Goal: Communication & Community: Answer question/provide support

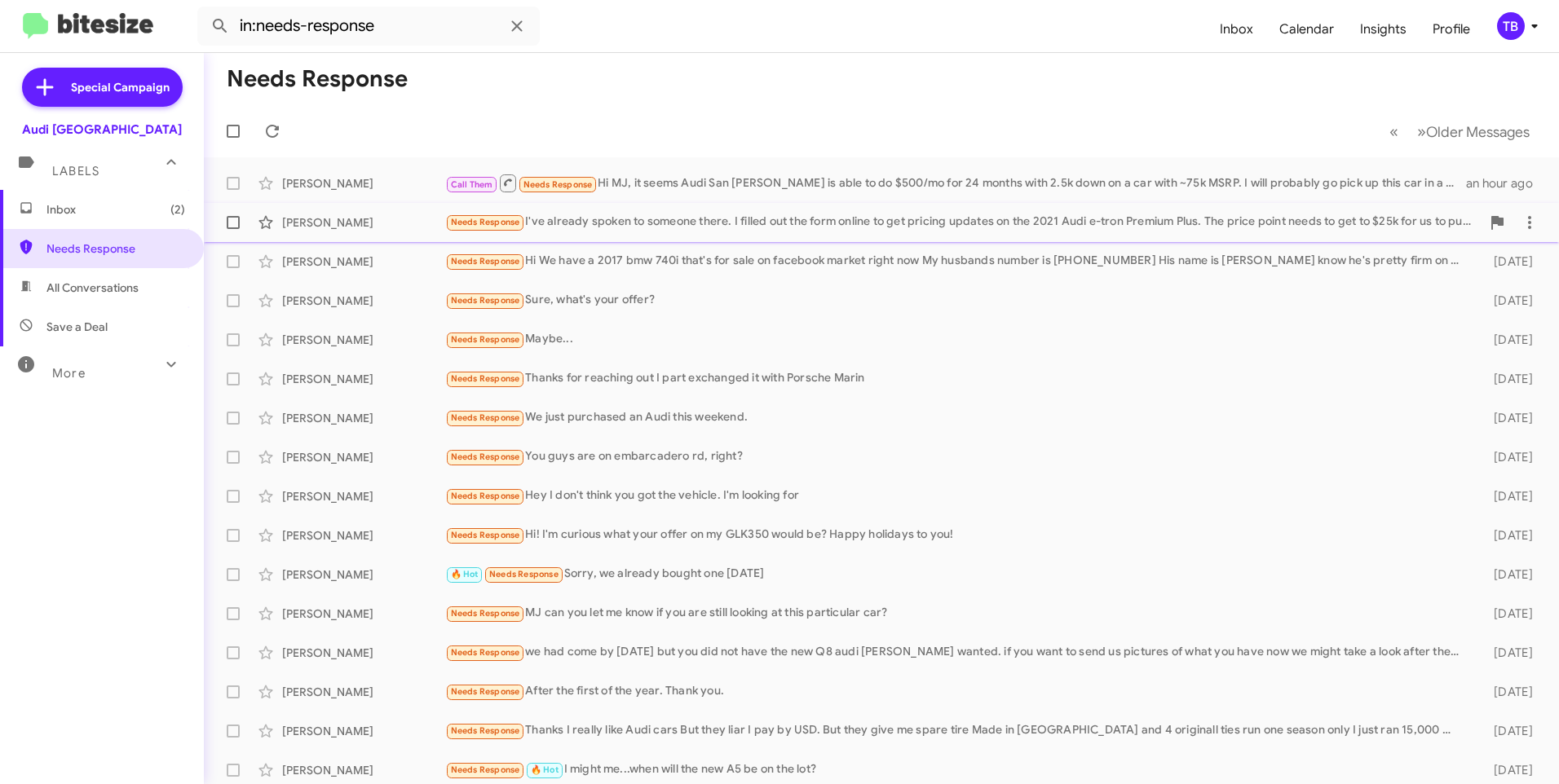
click at [579, 219] on div "Needs Response I've already spoken to someone there. I filled out the form onli…" at bounding box center [963, 222] width 1035 height 19
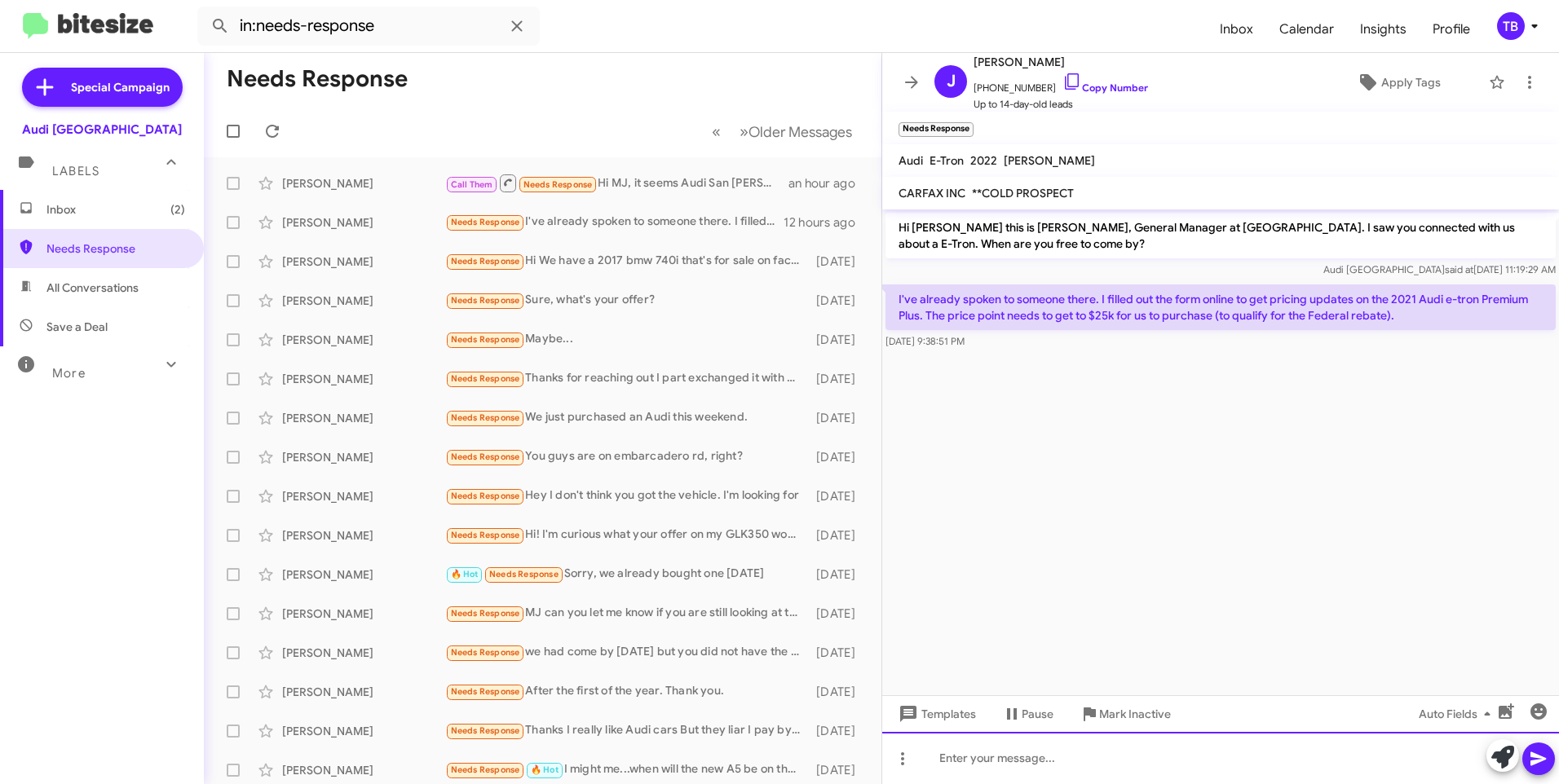
click at [1094, 763] on div at bounding box center [1221, 757] width 677 height 52
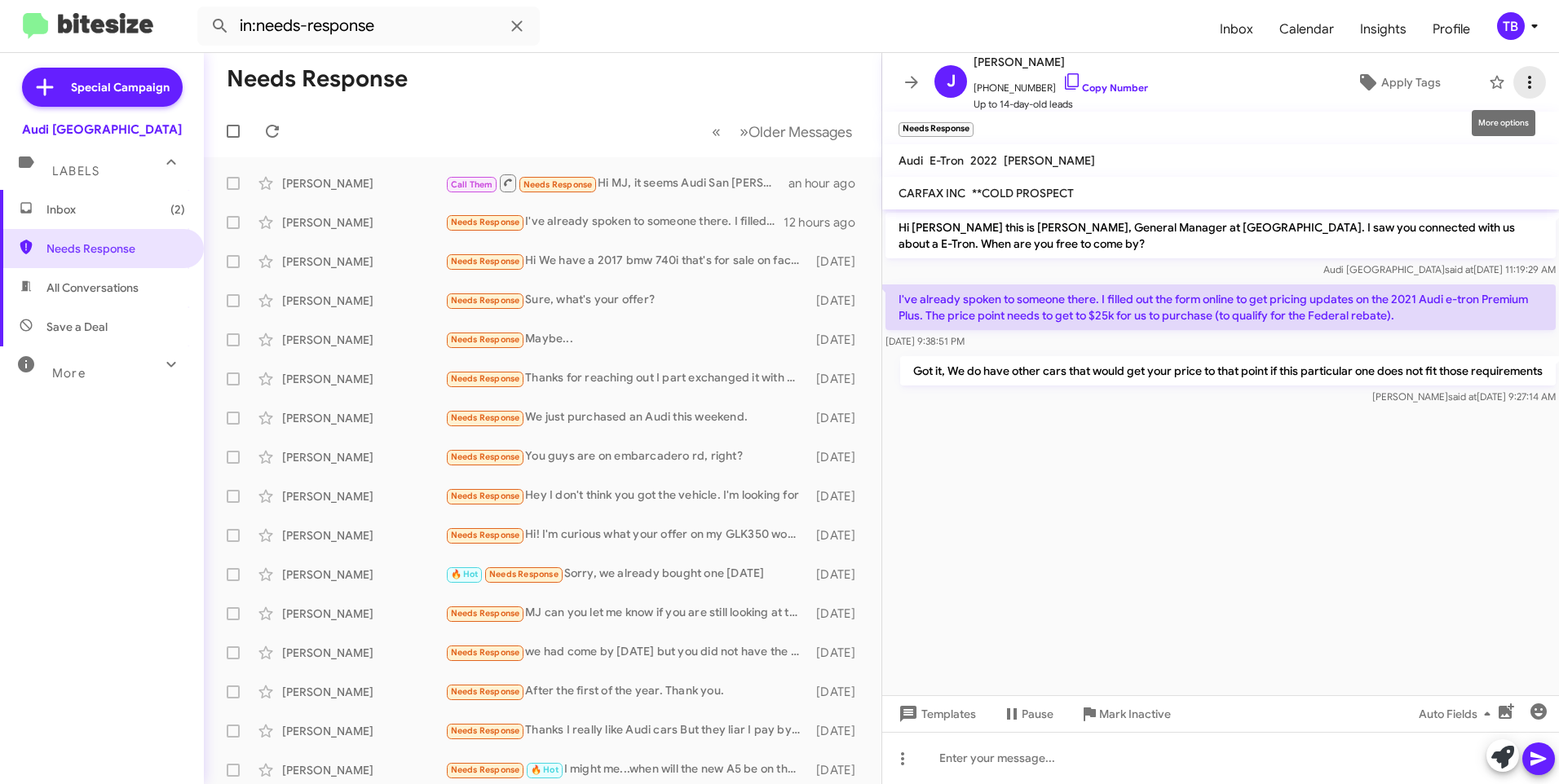
click at [1520, 81] on icon at bounding box center [1530, 83] width 20 height 20
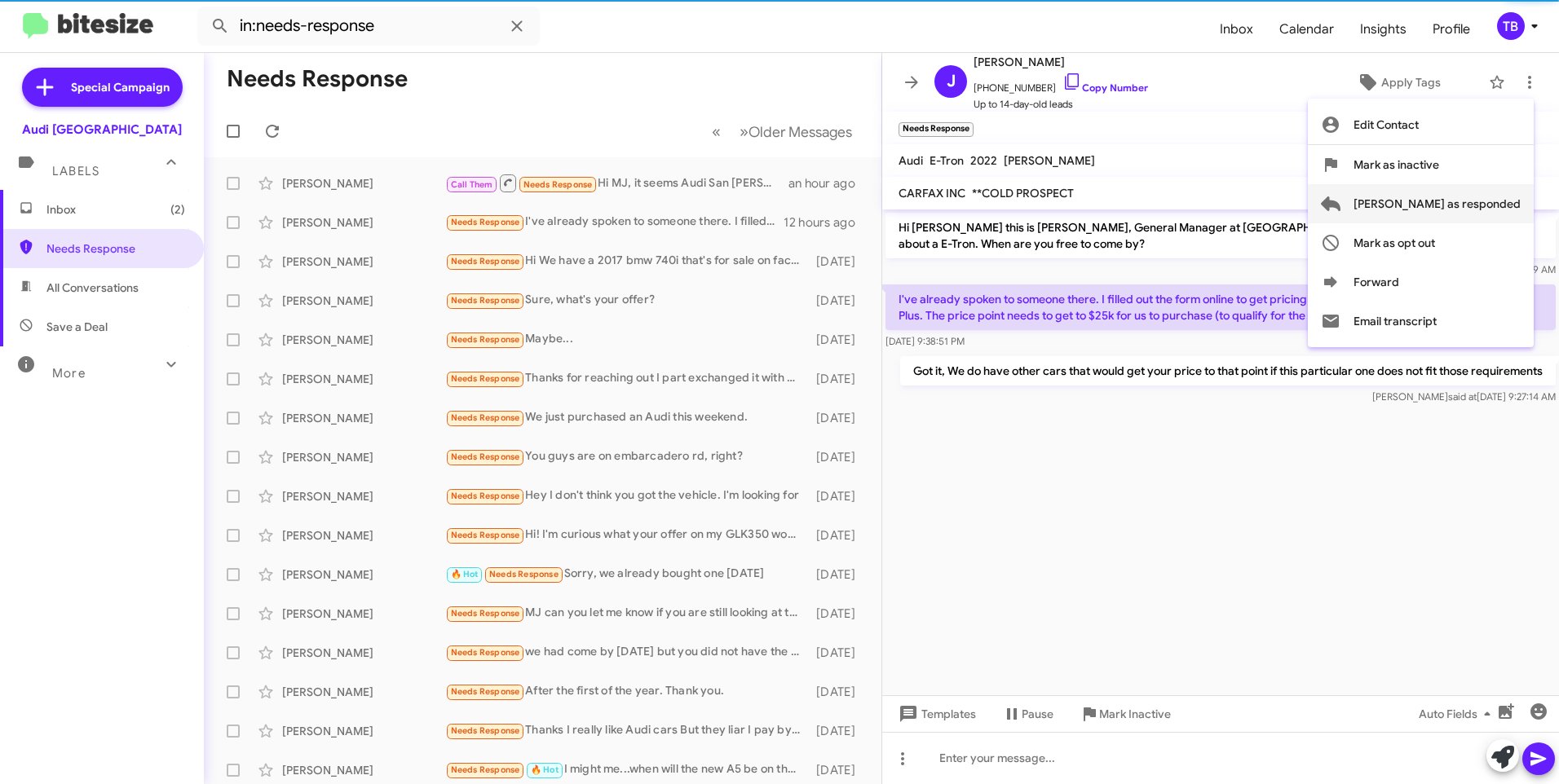
click at [1498, 209] on span "Mark as responded" at bounding box center [1438, 203] width 167 height 39
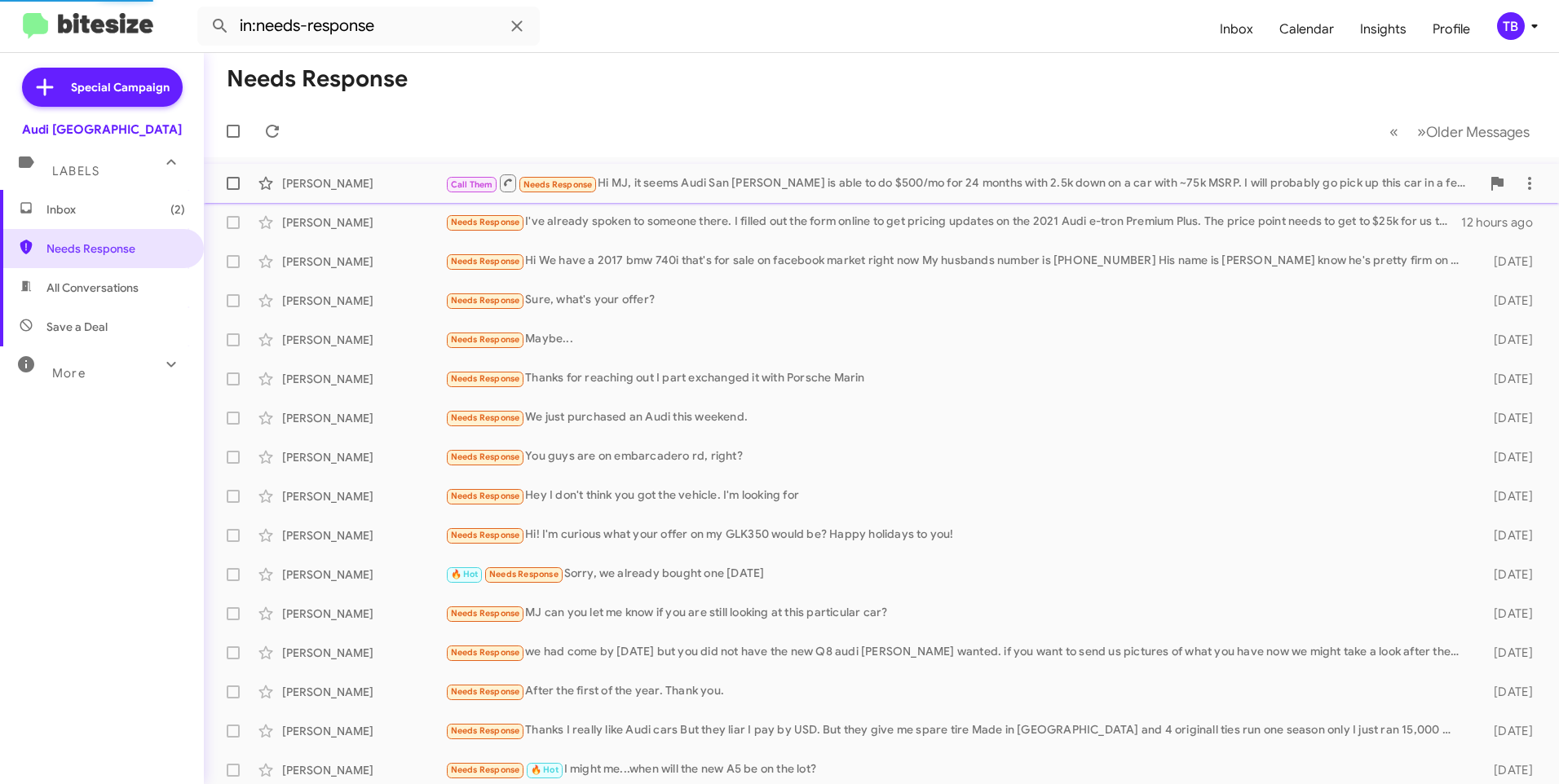
click at [729, 190] on div "Call Them Needs Response Hi MJ, it seems Audi San Jose is able to do $500/mo fo…" at bounding box center [963, 183] width 1035 height 20
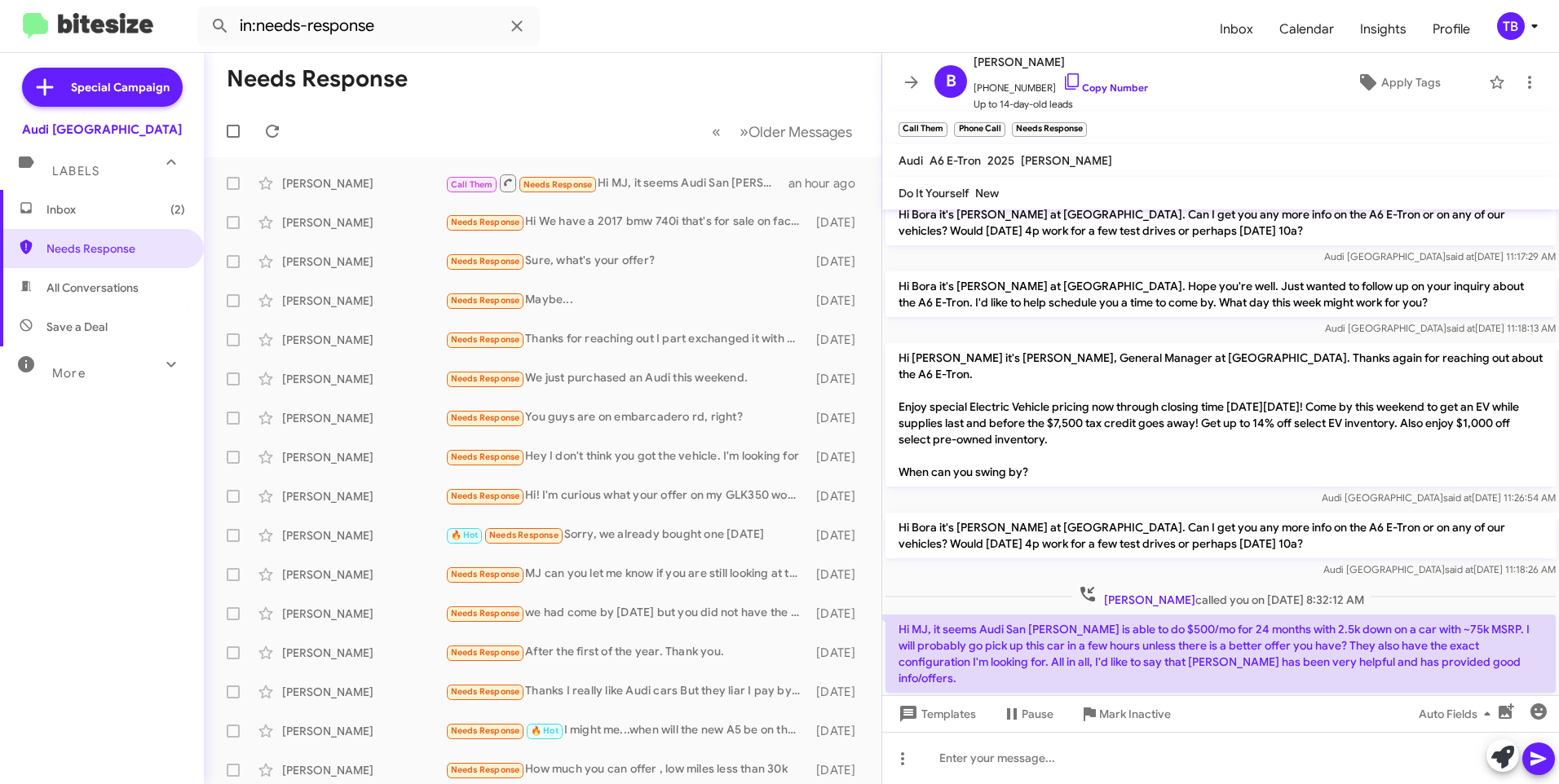
scroll to position [117, 0]
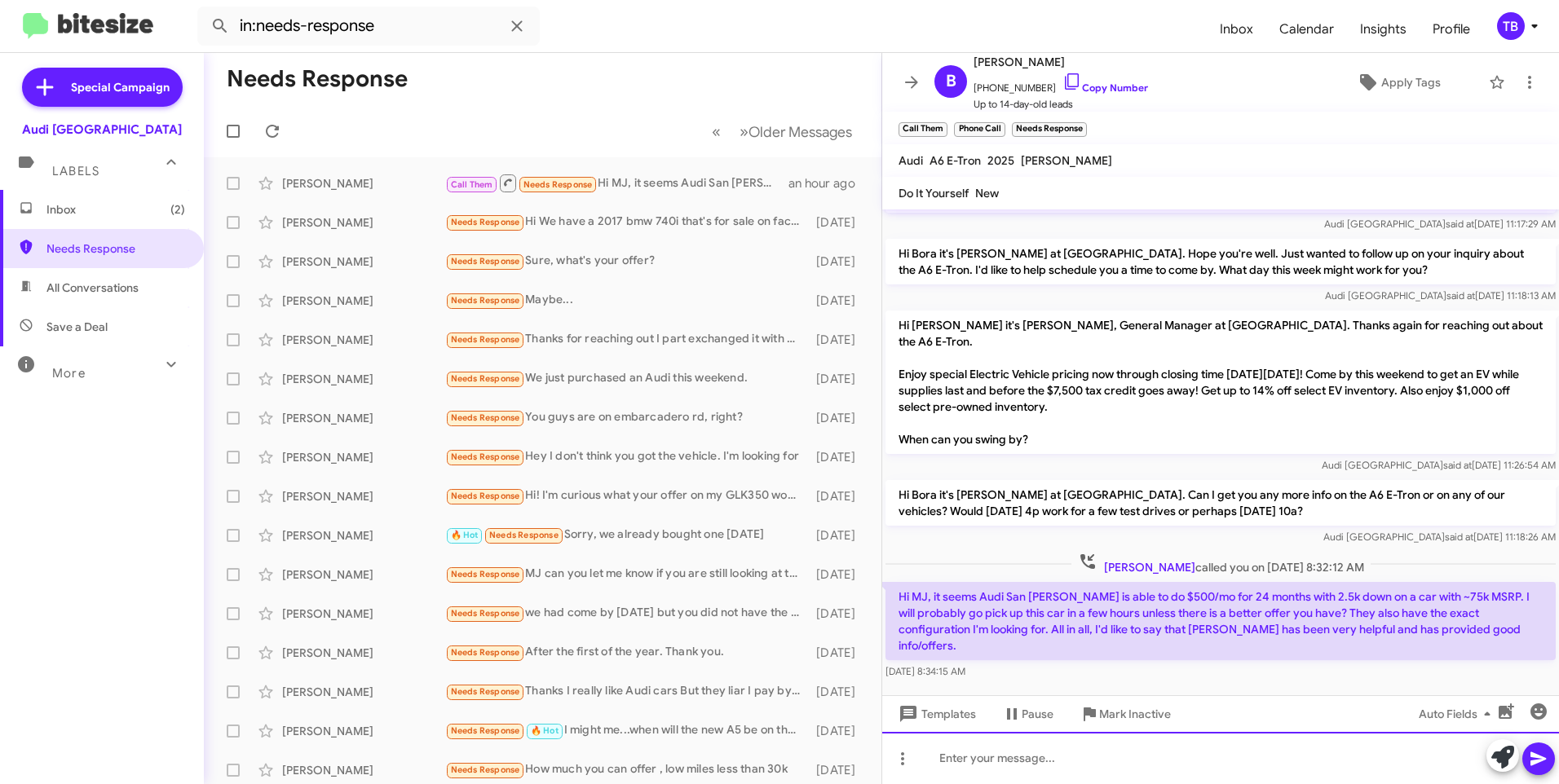
click at [1080, 777] on div at bounding box center [1221, 757] width 677 height 52
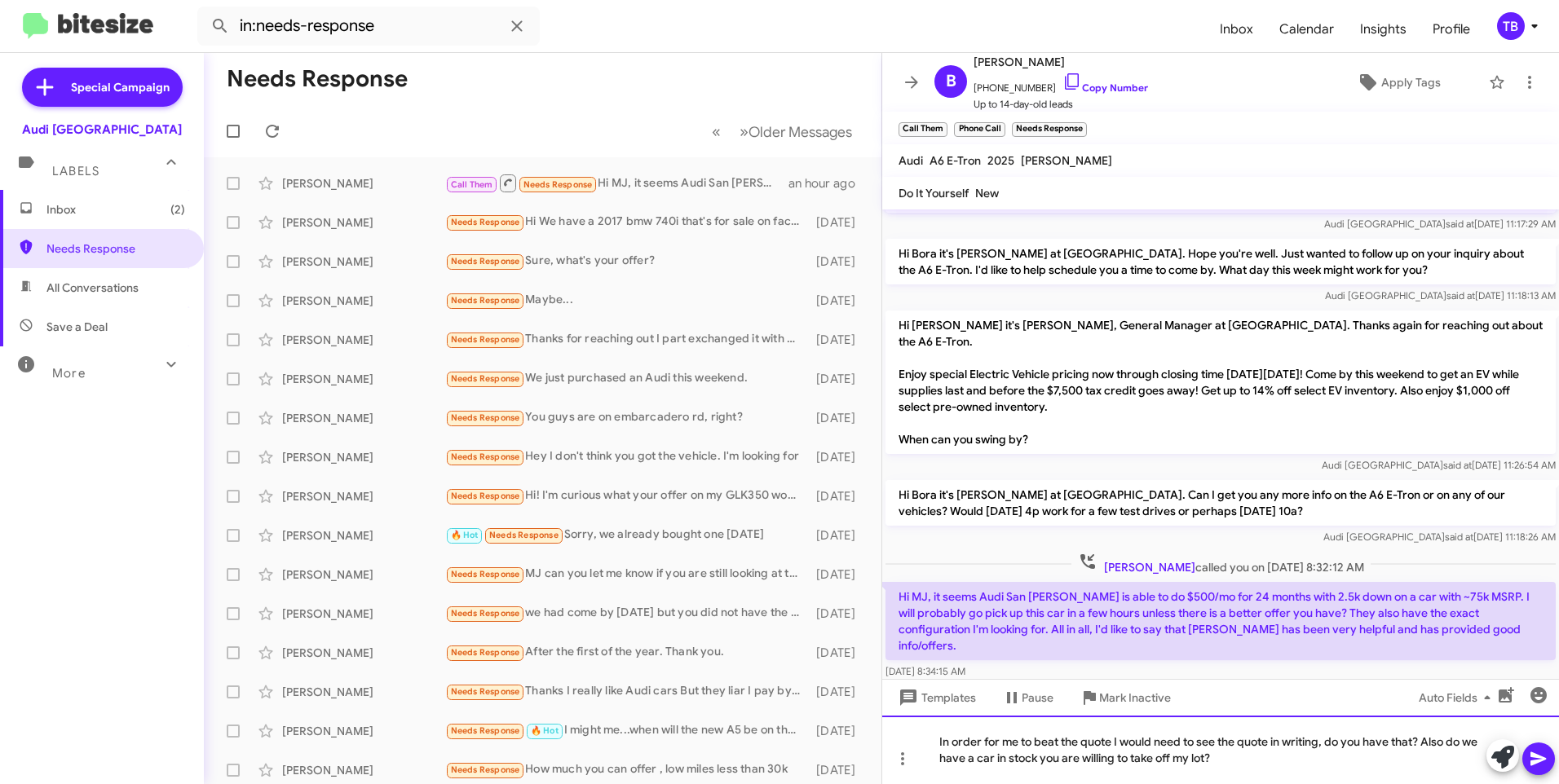
click at [1452, 742] on div "In order for me to beat the quote I would need to see the quote in writing, do …" at bounding box center [1221, 749] width 677 height 69
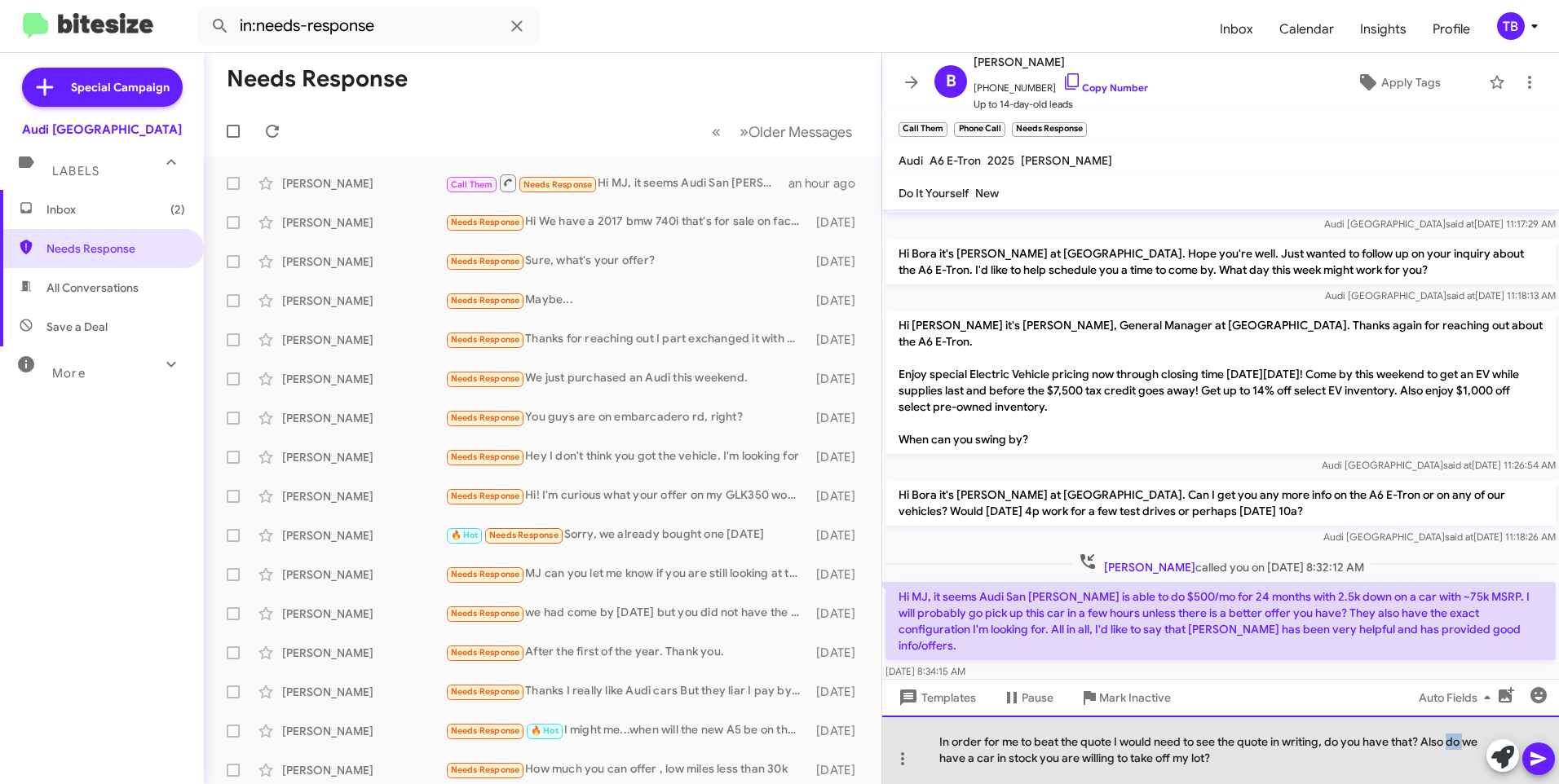
click at [1452, 742] on div "In order for me to beat the quote I would need to see the quote in writing, do …" at bounding box center [1221, 749] width 677 height 69
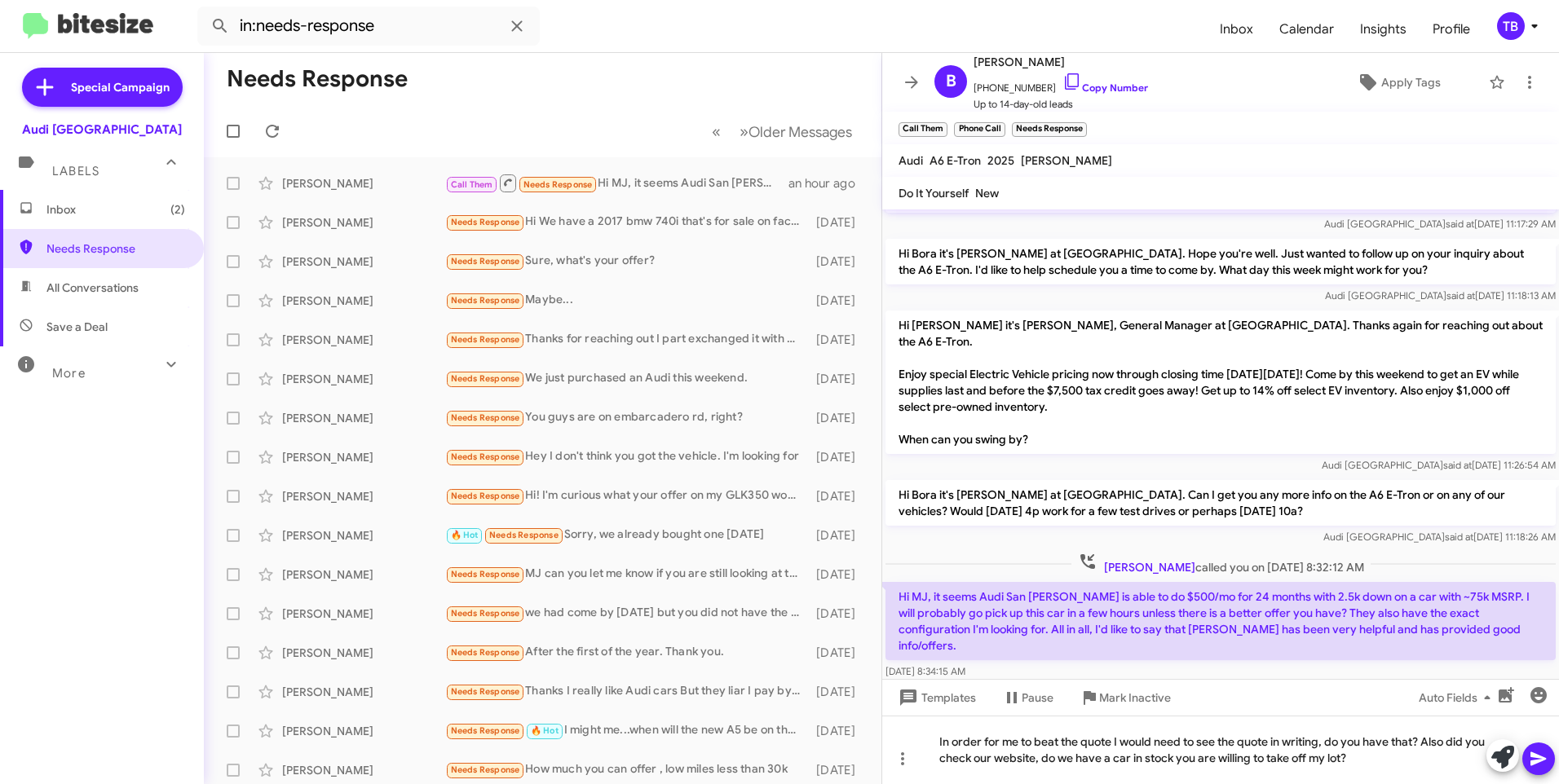
click at [1534, 761] on icon at bounding box center [1538, 759] width 16 height 14
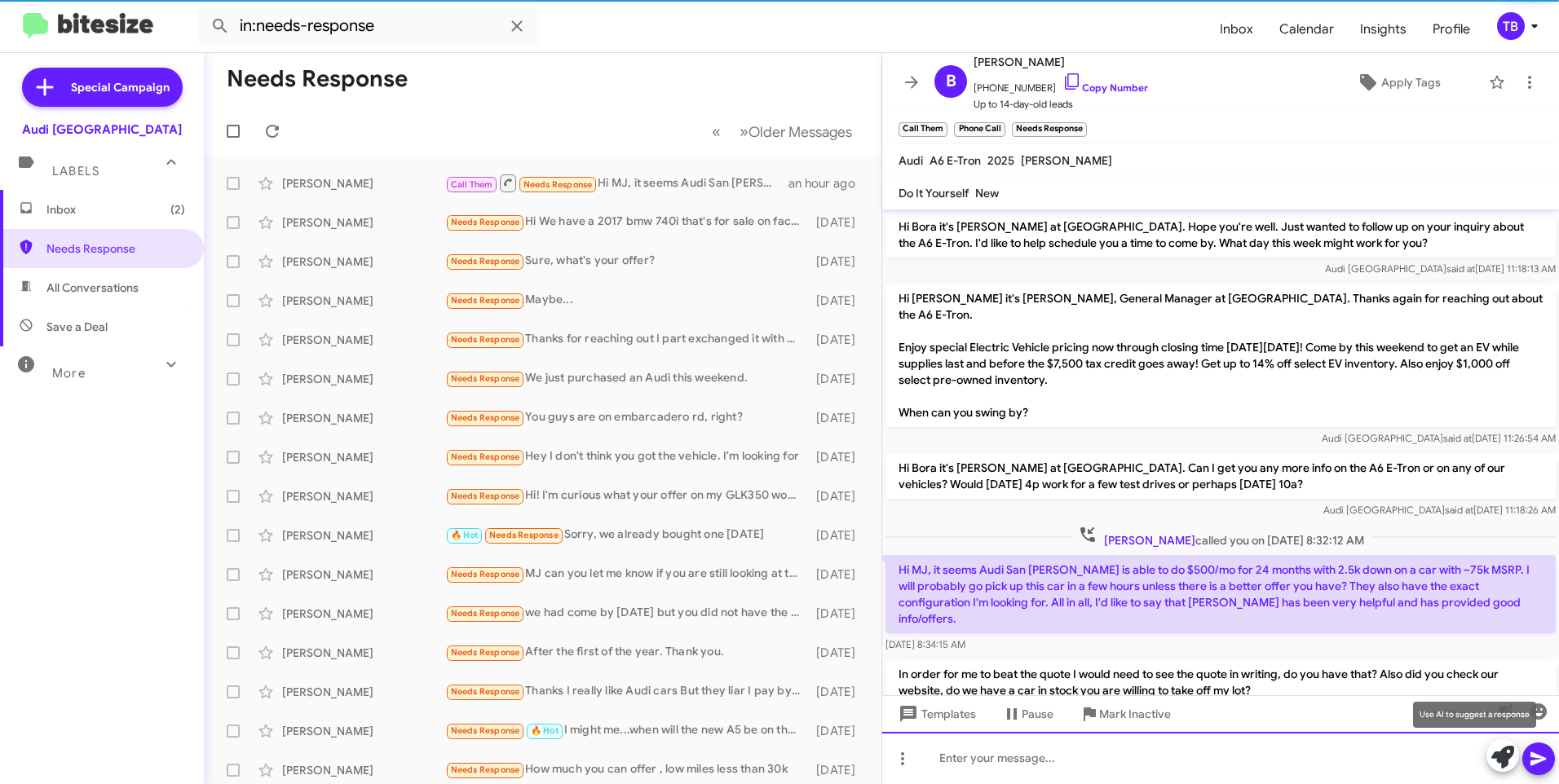
scroll to position [193, 0]
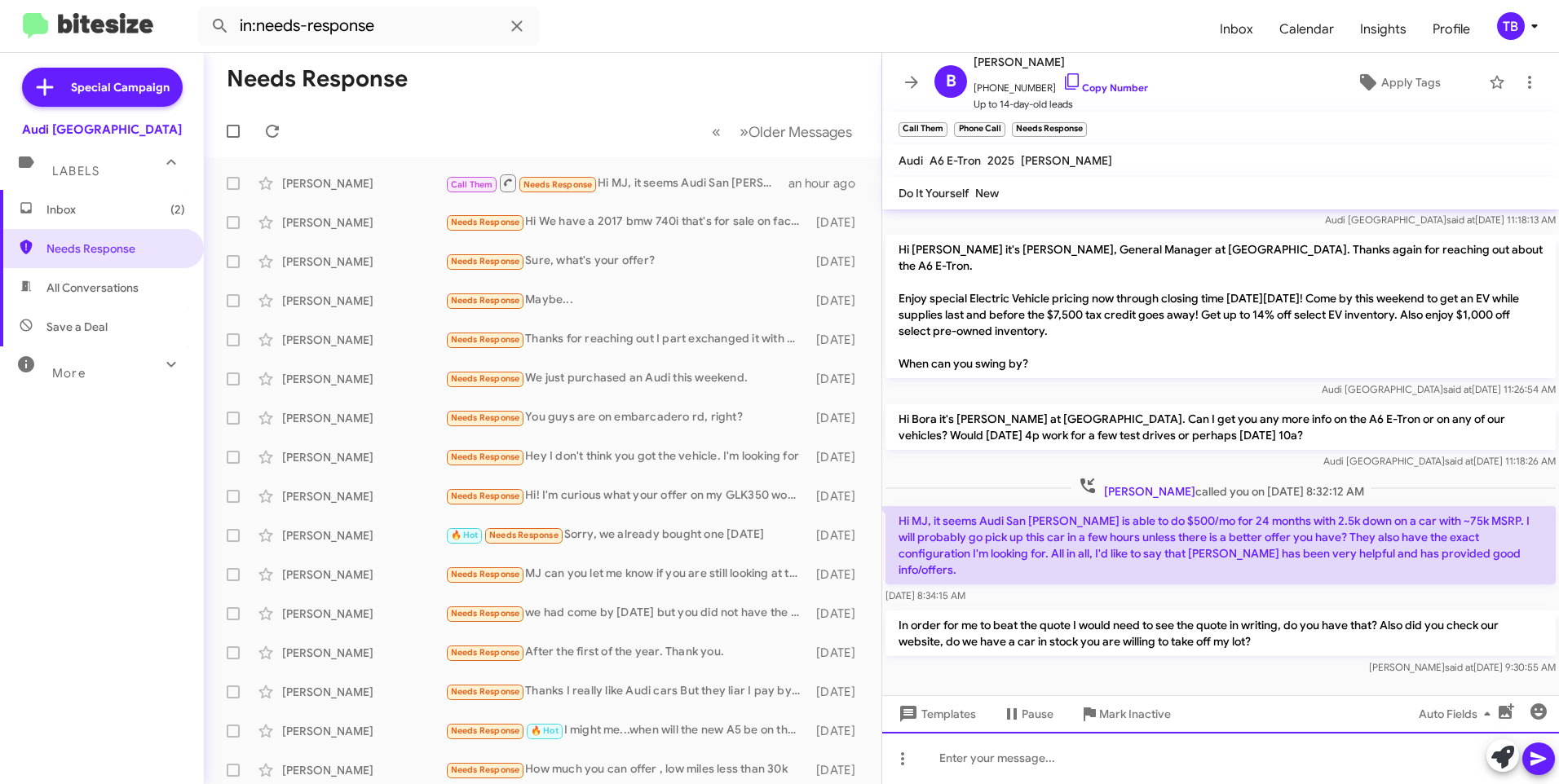
click at [1112, 754] on div at bounding box center [1221, 757] width 677 height 52
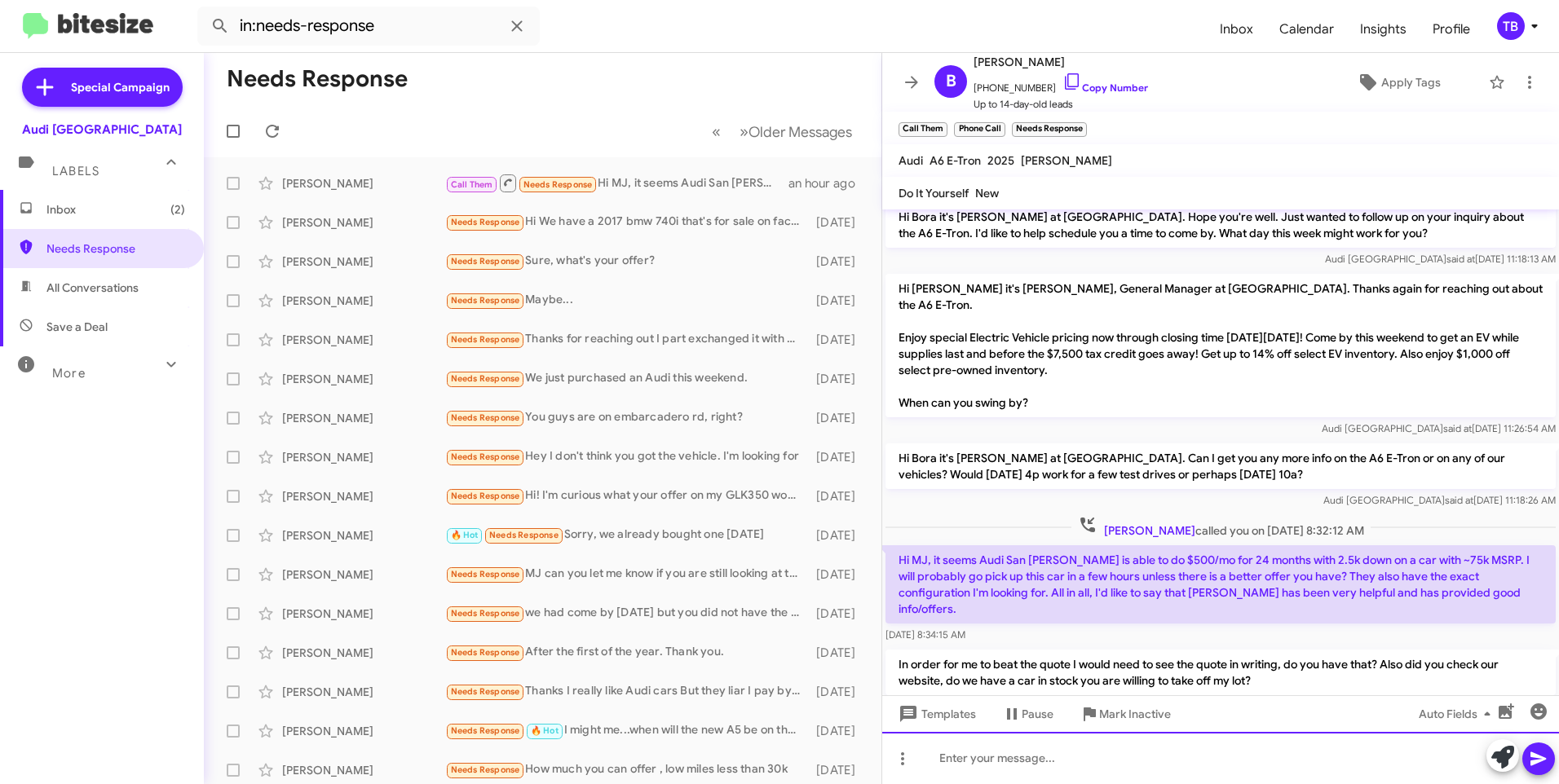
scroll to position [269, 0]
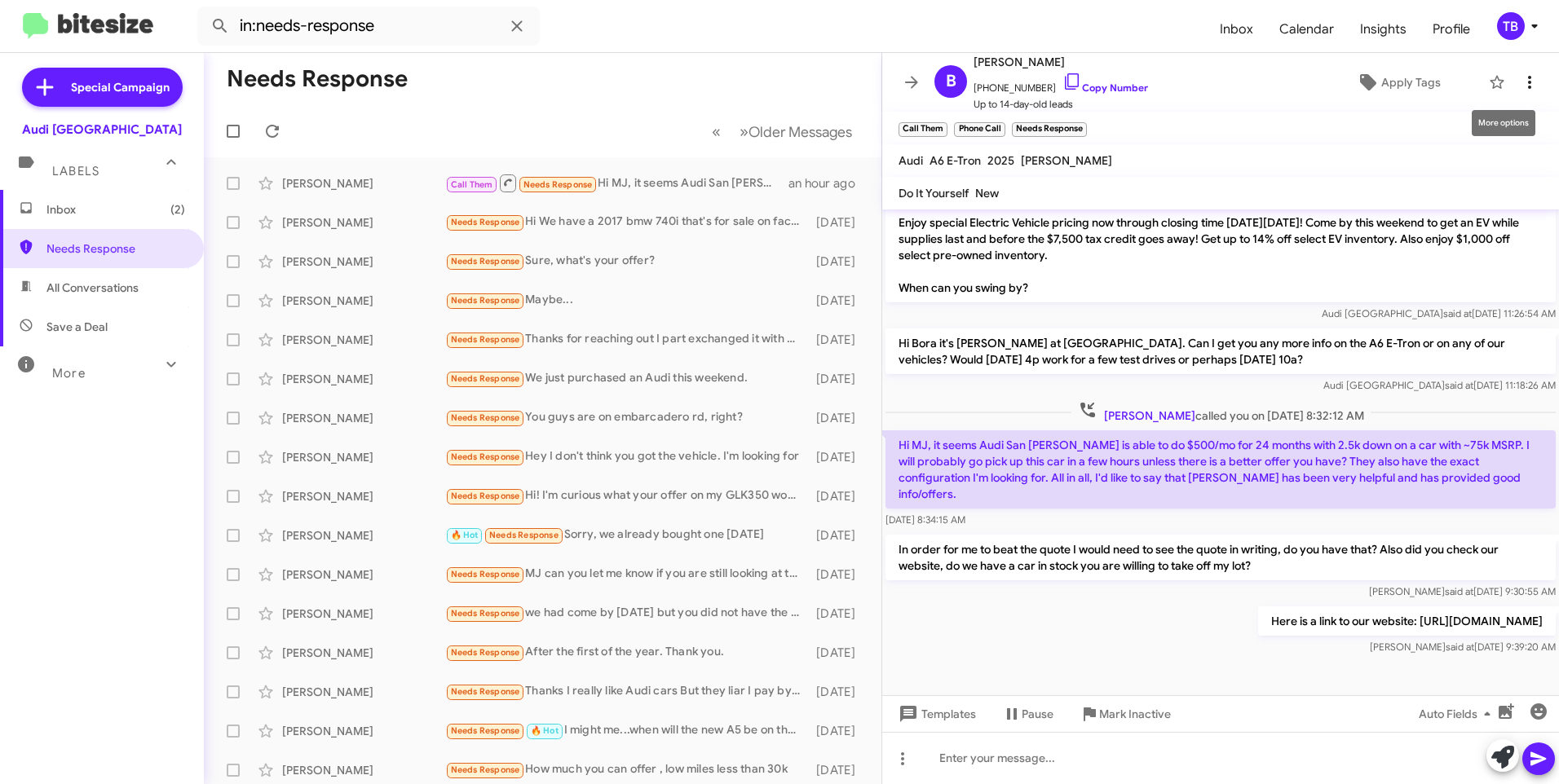
click at [1527, 90] on span at bounding box center [1529, 83] width 33 height 20
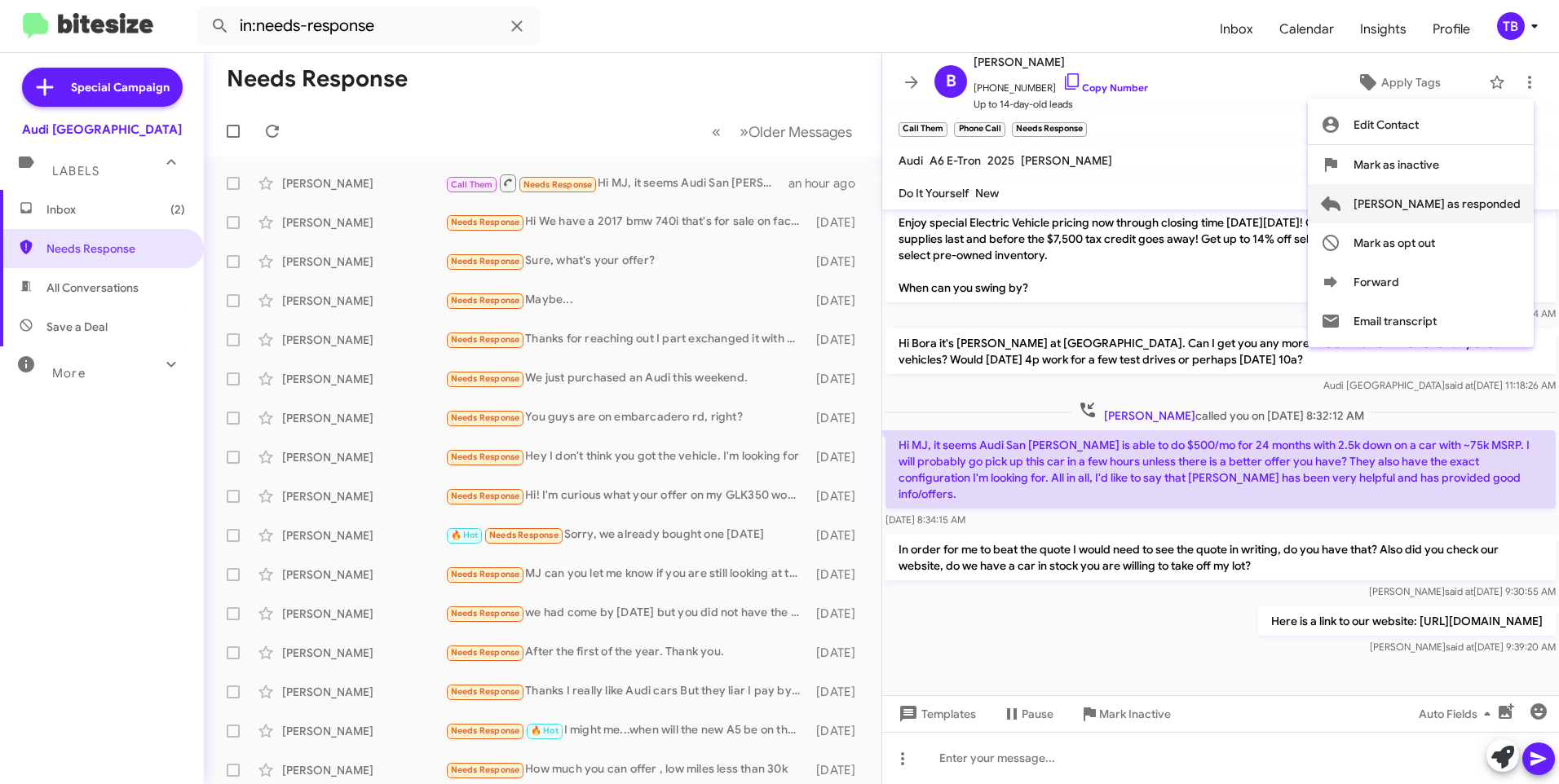
click at [1482, 204] on span "Mark as responded" at bounding box center [1438, 203] width 167 height 39
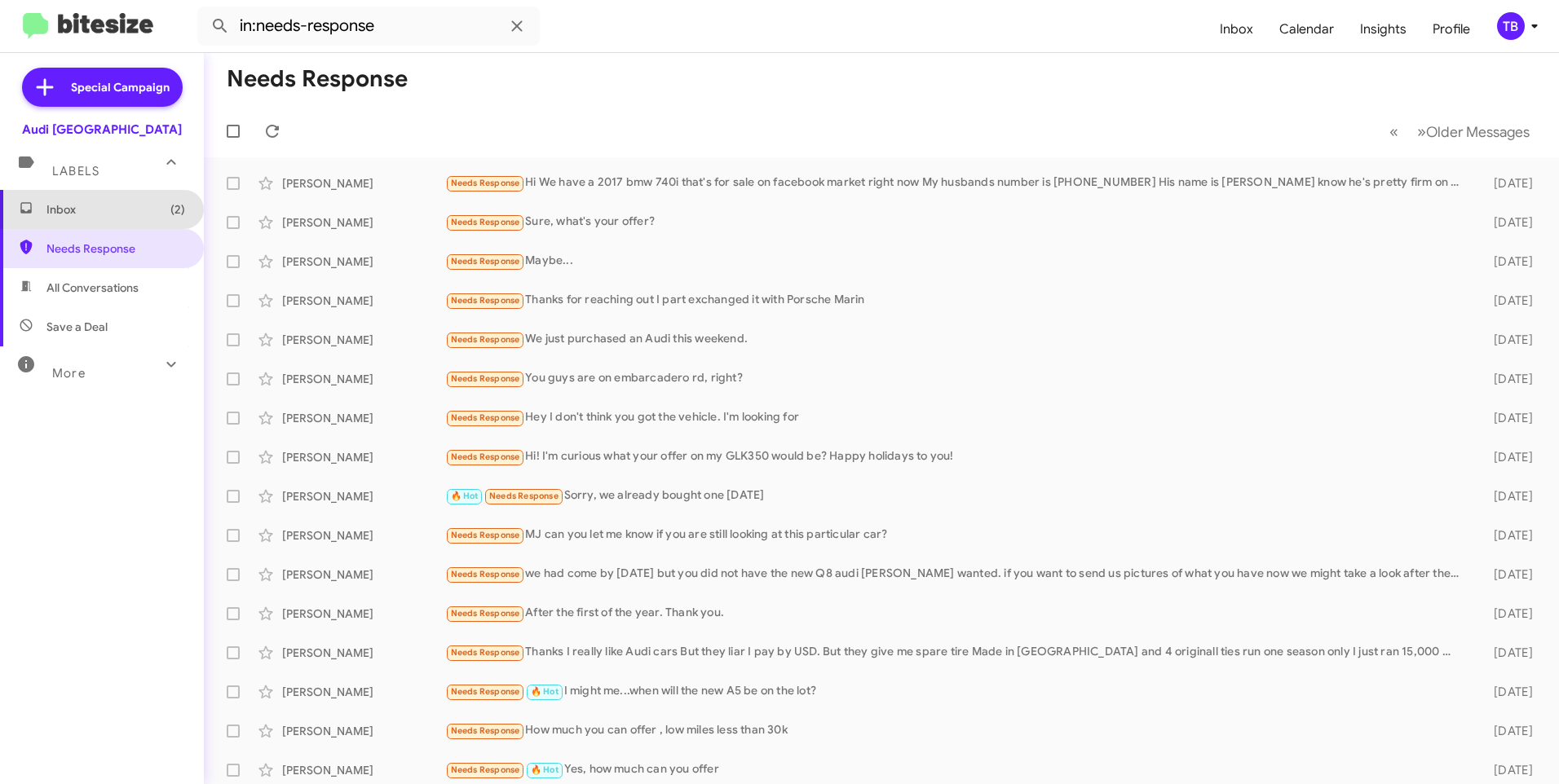
click at [104, 218] on span "Inbox (2)" at bounding box center [102, 209] width 204 height 39
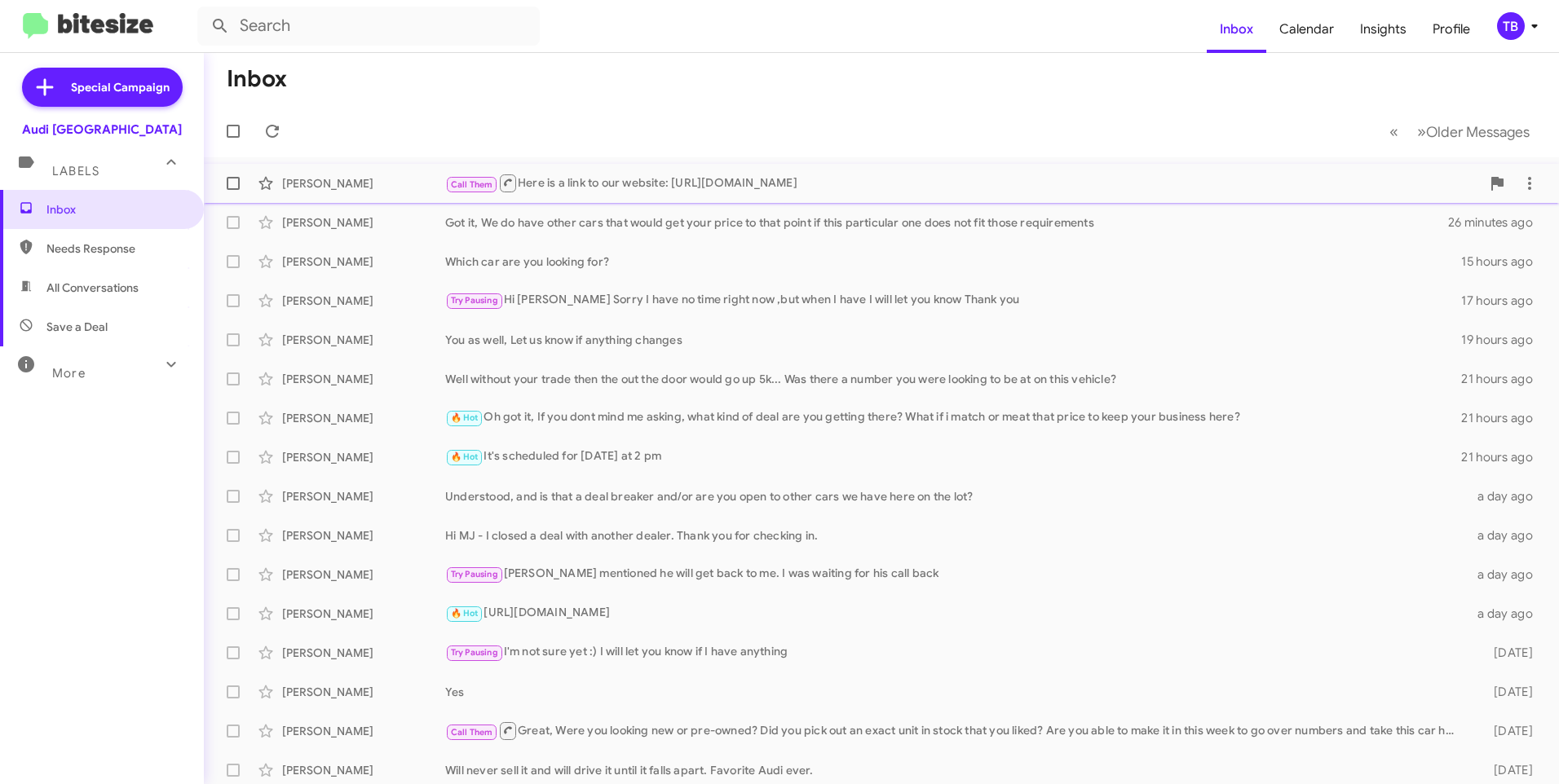
click at [699, 182] on div "Call Them Here is a link to our website: [URL][DOMAIN_NAME]" at bounding box center [963, 183] width 1035 height 20
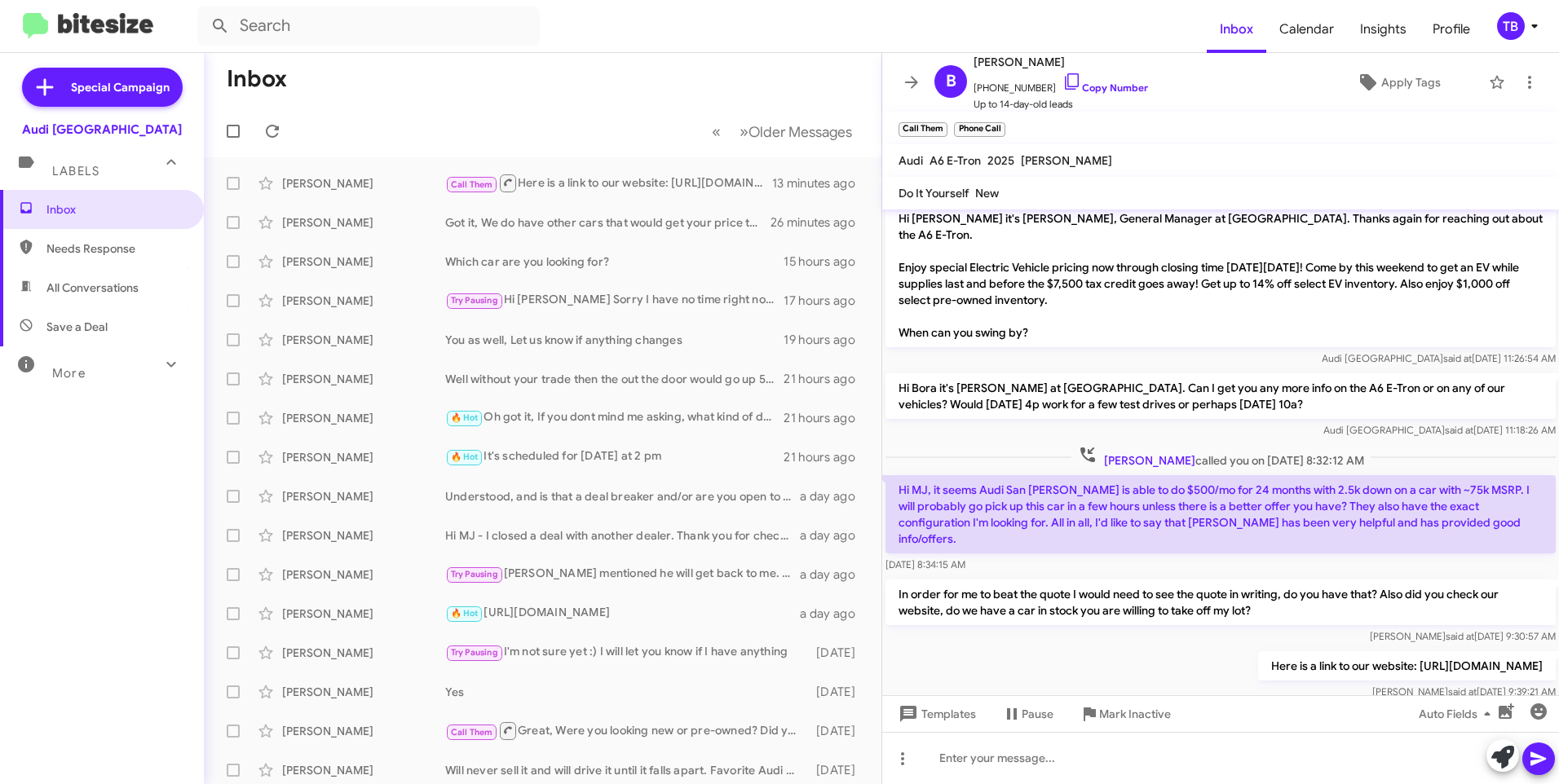
scroll to position [269, 0]
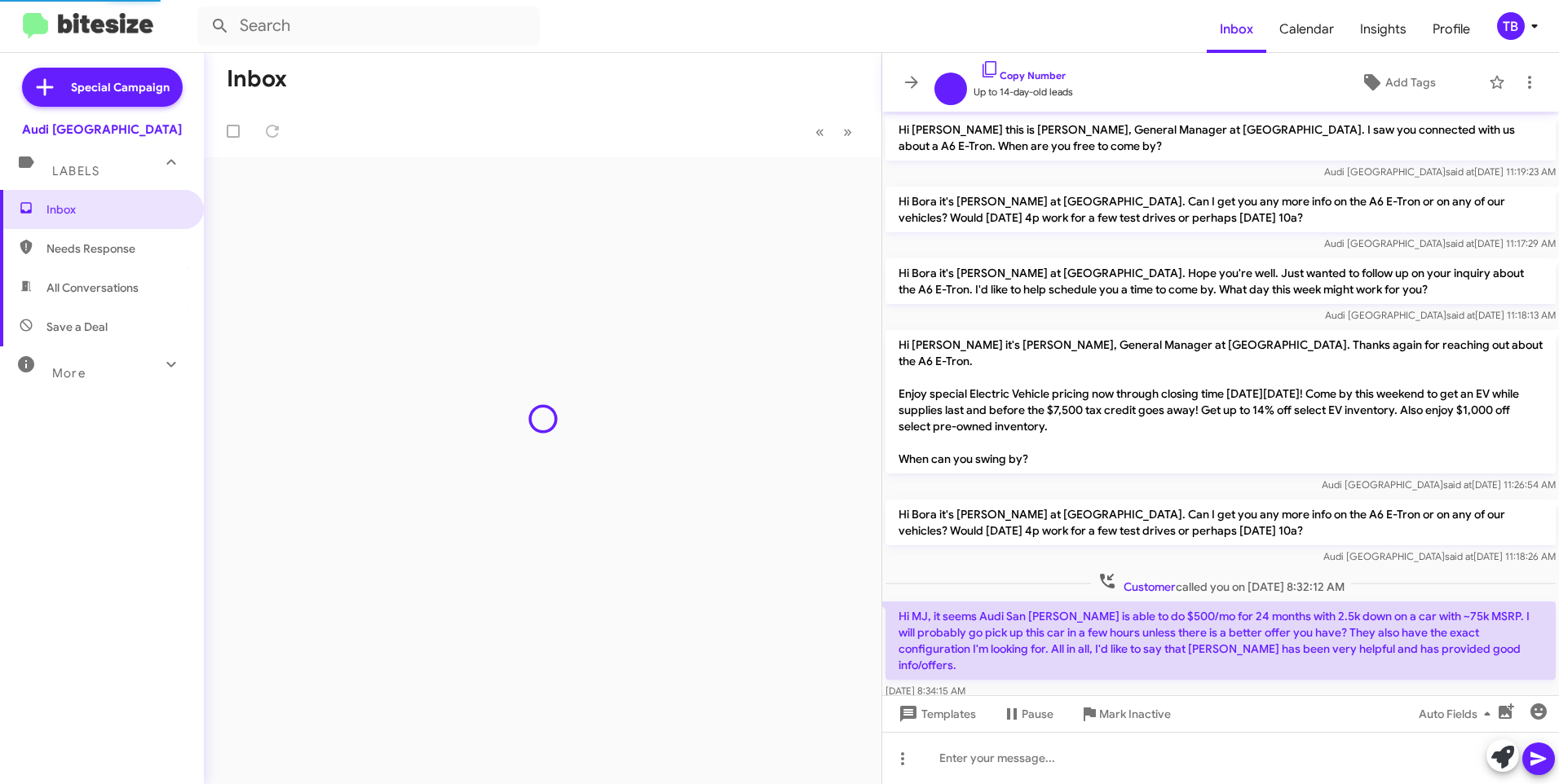
scroll to position [171, 0]
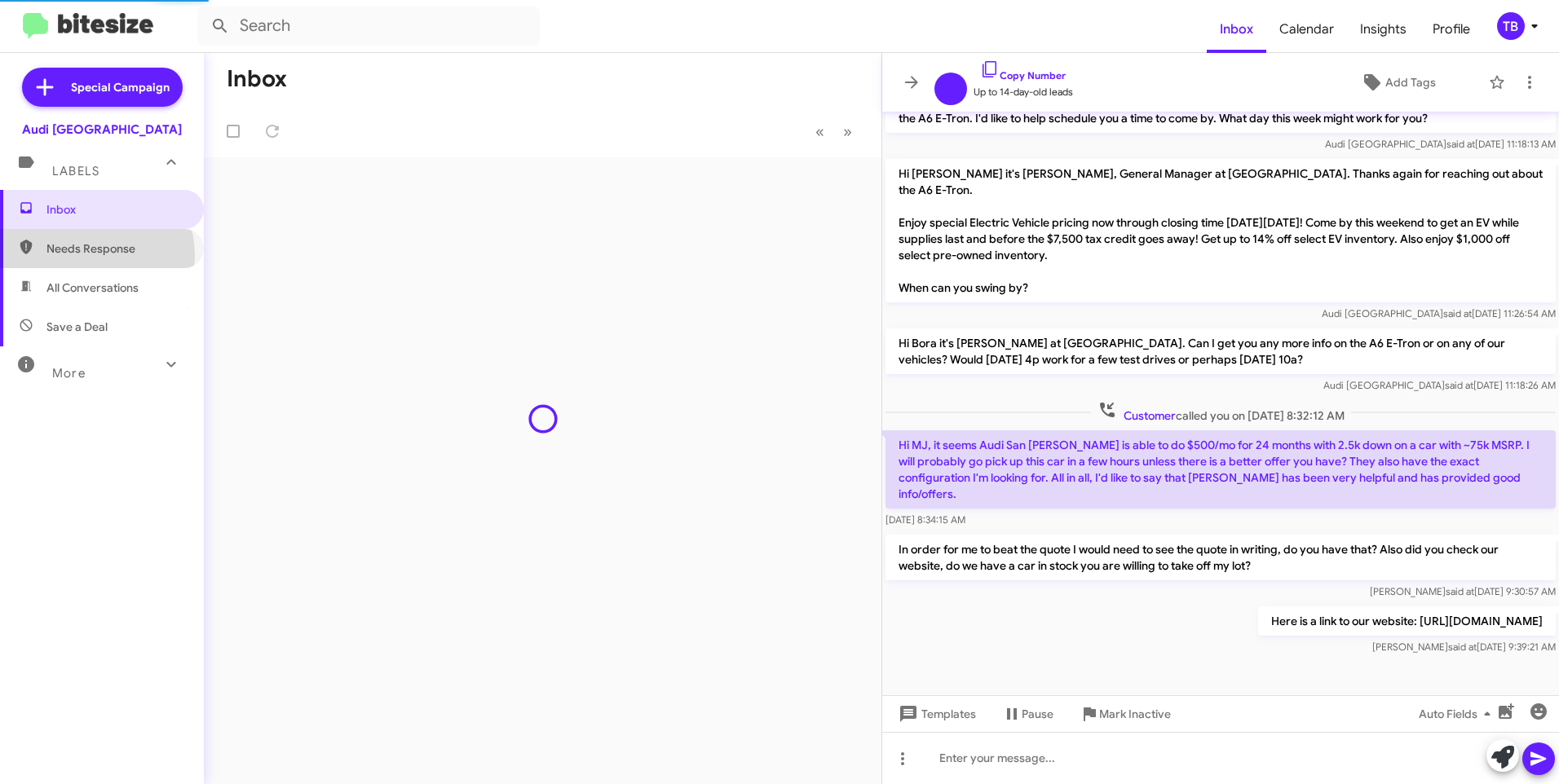
click at [91, 255] on span "Needs Response" at bounding box center [115, 249] width 138 height 16
type input "in:needs-response"
